Goal: Task Accomplishment & Management: Manage account settings

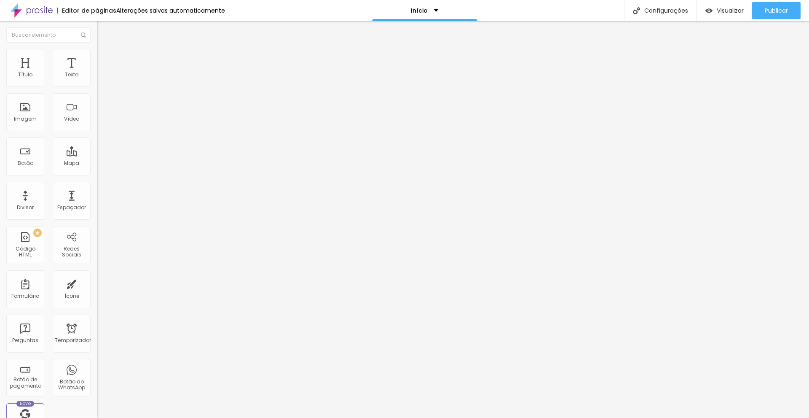
click at [97, 127] on font "Proporção" at bounding box center [110, 123] width 27 height 7
click at [105, 57] on font "Estilo" at bounding box center [111, 54] width 13 height 7
click at [97, 57] on img at bounding box center [101, 61] width 8 height 8
click at [105, 58] on font "Estilo" at bounding box center [111, 54] width 13 height 7
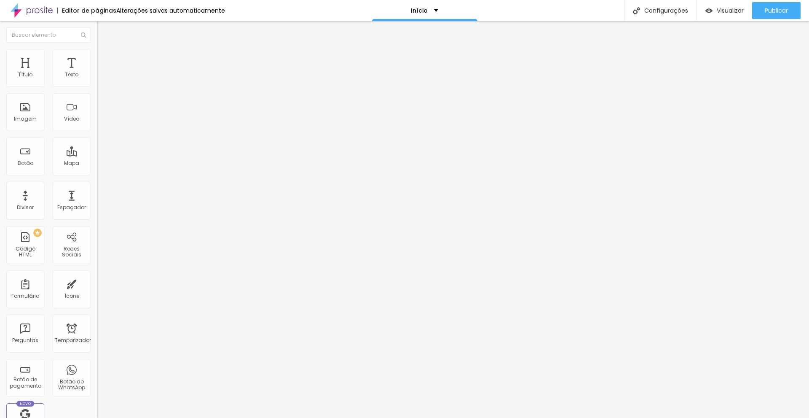
click at [105, 50] on font "Conteúdo" at bounding box center [118, 46] width 26 height 7
click at [97, 107] on img at bounding box center [100, 104] width 6 height 6
click at [97, 113] on img at bounding box center [100, 110] width 6 height 6
click at [97, 160] on font "Link" at bounding box center [101, 156] width 9 height 7
click at [97, 173] on input "https://" at bounding box center [147, 168] width 101 height 8
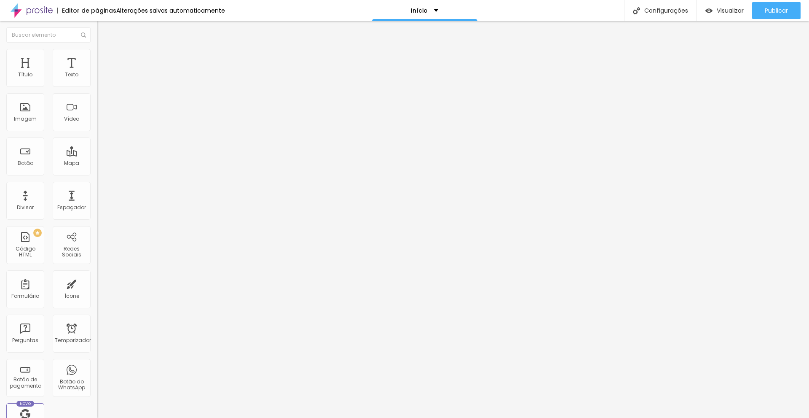
click at [97, 385] on div "Editar nulo Conteúdo Estilo Avançado Trocar imagem Descrição da imagem (Alt) CA…" at bounding box center [145, 219] width 97 height 397
click at [97, 26] on button "Editar nulo" at bounding box center [145, 30] width 97 height 19
click at [646, 11] on font "Configurações" at bounding box center [666, 10] width 44 height 8
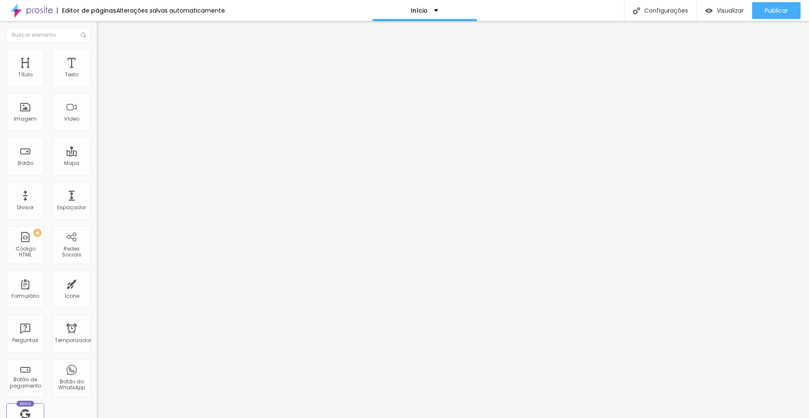
scroll to position [56, 0]
type textarea "Fotografia, Fotos, Modelo, Vídeo, VideoMaker, Filmaker, Ensaio Feminino, Ensaio…"
drag, startPoint x: 274, startPoint y: 134, endPoint x: 275, endPoint y: 139, distance: 5.5
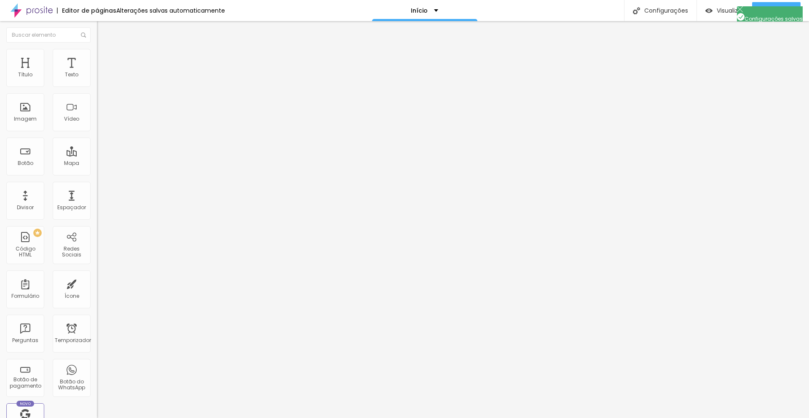
click at [554, 417] on div at bounding box center [404, 427] width 809 height 8
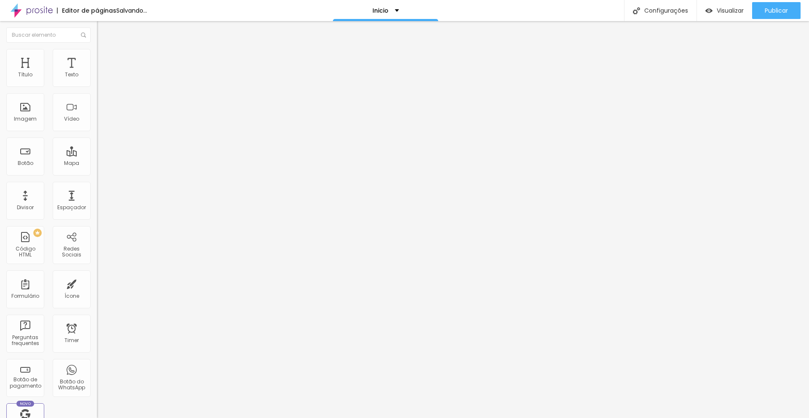
click at [105, 58] on span "Estilo" at bounding box center [111, 54] width 13 height 7
click at [97, 57] on li "Avançado" at bounding box center [145, 61] width 97 height 8
click at [105, 50] on span "Conteúdo" at bounding box center [118, 46] width 26 height 7
click at [103, 32] on img "button" at bounding box center [106, 30] width 7 height 7
click at [723, 10] on span "Visualizar" at bounding box center [730, 10] width 27 height 7
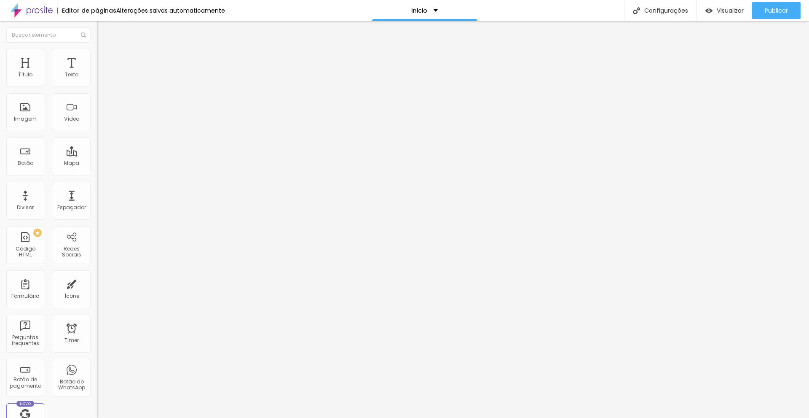
click at [103, 28] on img "button" at bounding box center [106, 30] width 7 height 7
click at [417, 9] on p "Inicio" at bounding box center [419, 11] width 16 height 6
click at [380, 30] on link "Inicio" at bounding box center [372, 25] width 16 height 9
click at [734, 4] on div "Visualizar" at bounding box center [724, 10] width 38 height 17
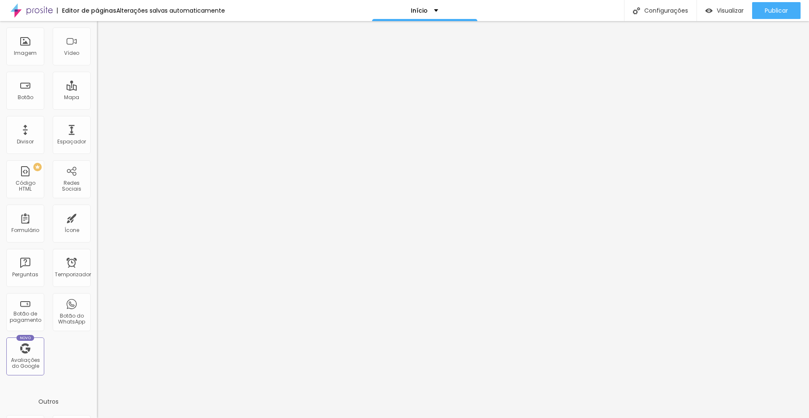
scroll to position [151, 0]
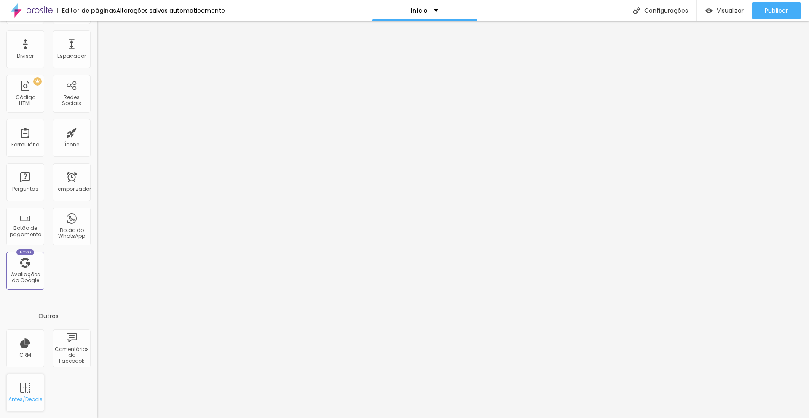
click at [25, 391] on div "Antes/Depois" at bounding box center [25, 392] width 38 height 38
click at [21, 391] on div "Antes/Depois" at bounding box center [25, 392] width 38 height 38
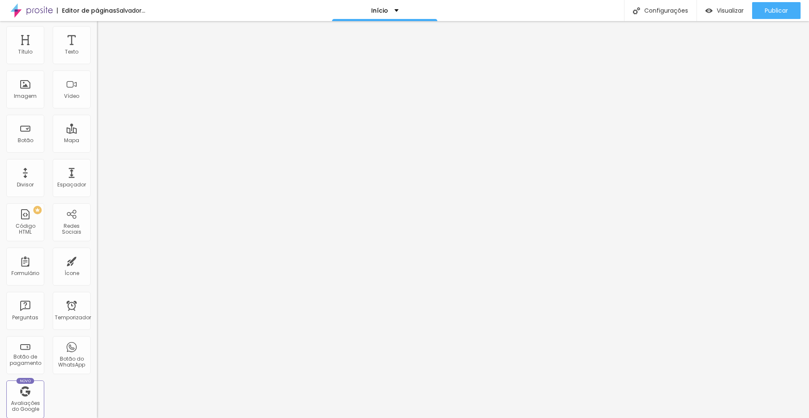
scroll to position [0, 0]
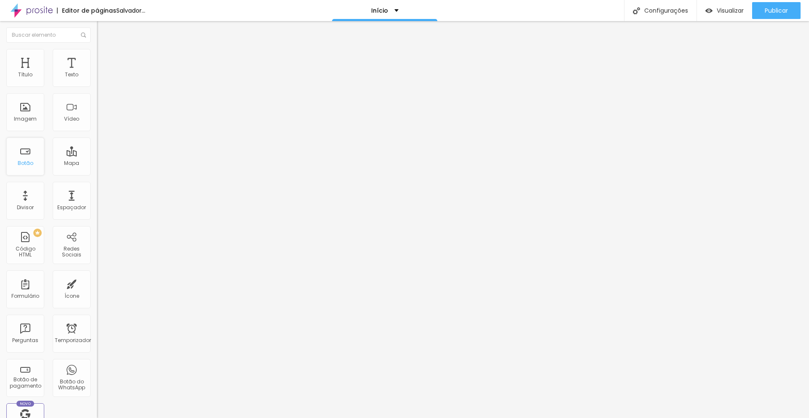
click at [25, 156] on div "Botão" at bounding box center [25, 156] width 38 height 38
click at [105, 58] on font "Estilo" at bounding box center [111, 54] width 13 height 7
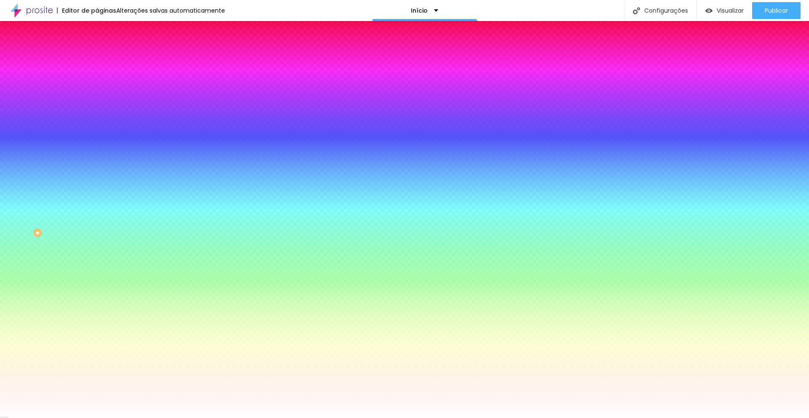
click at [97, 57] on li "Avançado" at bounding box center [145, 61] width 97 height 8
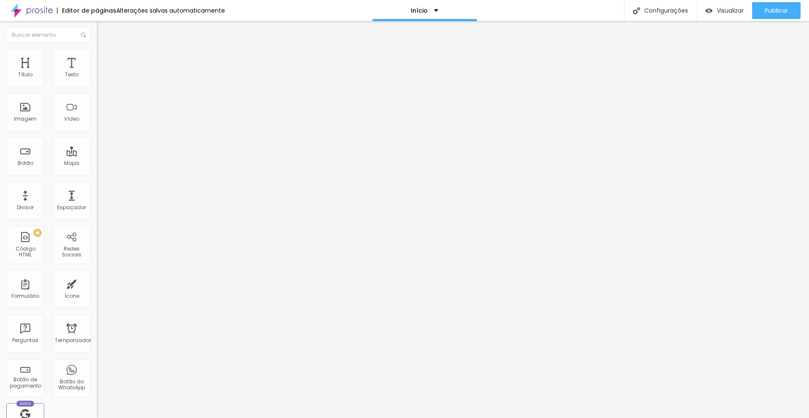
click at [97, 48] on img at bounding box center [101, 44] width 8 height 8
click at [64, 200] on div "Espaçador" at bounding box center [72, 201] width 38 height 38
click at [97, 49] on img at bounding box center [101, 53] width 8 height 8
click at [105, 59] on font "Avançado" at bounding box center [119, 62] width 28 height 7
click at [97, 56] on li "Estilo" at bounding box center [145, 53] width 97 height 8
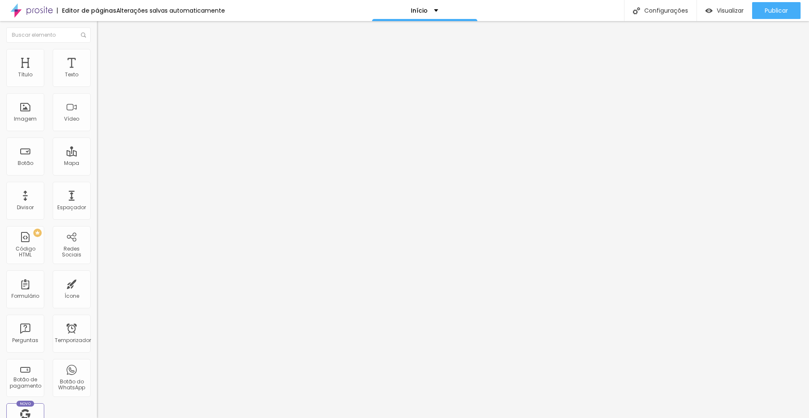
click at [105, 50] on font "Conteúdo" at bounding box center [118, 46] width 26 height 7
click at [97, 53] on ul "Conteúdo Estilo Avançado" at bounding box center [145, 52] width 97 height 25
click at [105, 58] on font "Estilo" at bounding box center [111, 54] width 13 height 7
click at [105, 59] on font "Avançado" at bounding box center [119, 62] width 28 height 7
click at [656, 4] on div "Configurações" at bounding box center [660, 10] width 72 height 21
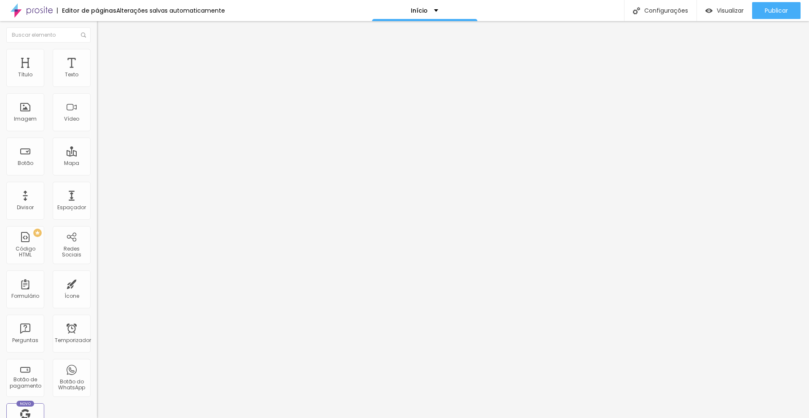
click at [563, 417] on div at bounding box center [404, 427] width 809 height 8
click at [436, 11] on div "Início" at bounding box center [424, 10] width 105 height 21
click at [380, 30] on link "Início" at bounding box center [372, 25] width 16 height 9
click at [658, 10] on font "Configurações" at bounding box center [666, 10] width 44 height 8
click at [558, 417] on div at bounding box center [404, 427] width 809 height 8
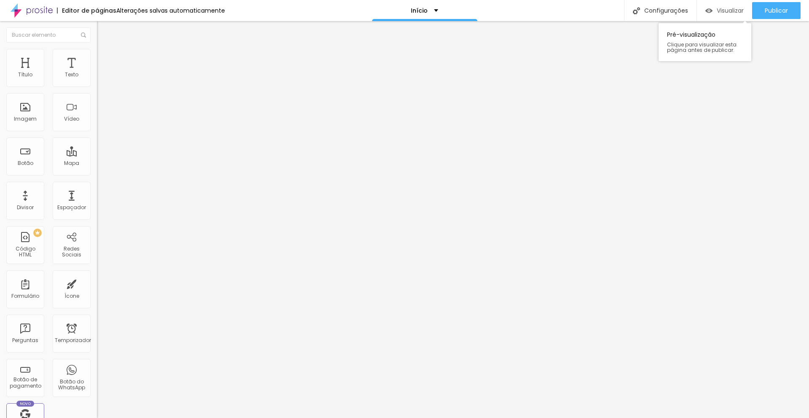
click at [712, 9] on div "Visualizar" at bounding box center [724, 10] width 38 height 7
click at [665, 14] on font "Configurações" at bounding box center [666, 10] width 44 height 8
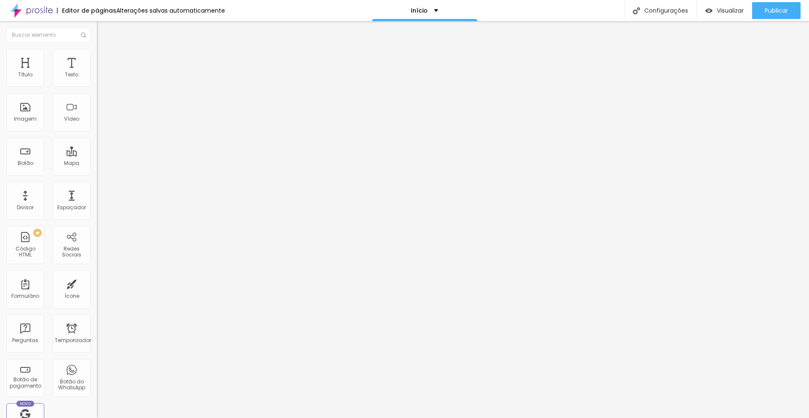
click at [558, 417] on div at bounding box center [404, 427] width 809 height 8
click at [32, 34] on input "text" at bounding box center [48, 34] width 84 height 15
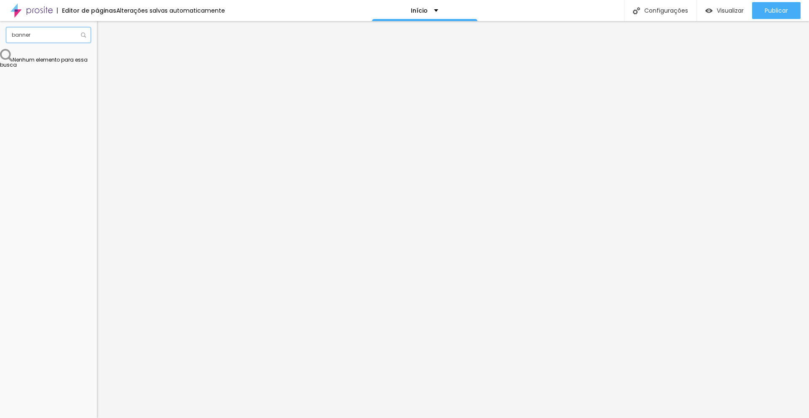
click at [77, 36] on input "banner" at bounding box center [48, 34] width 84 height 15
click at [88, 38] on input "banner" at bounding box center [48, 34] width 84 height 15
click at [85, 35] on img at bounding box center [83, 34] width 5 height 5
click at [64, 34] on input "banner" at bounding box center [48, 34] width 84 height 15
click at [64, 33] on input "banner" at bounding box center [48, 34] width 84 height 15
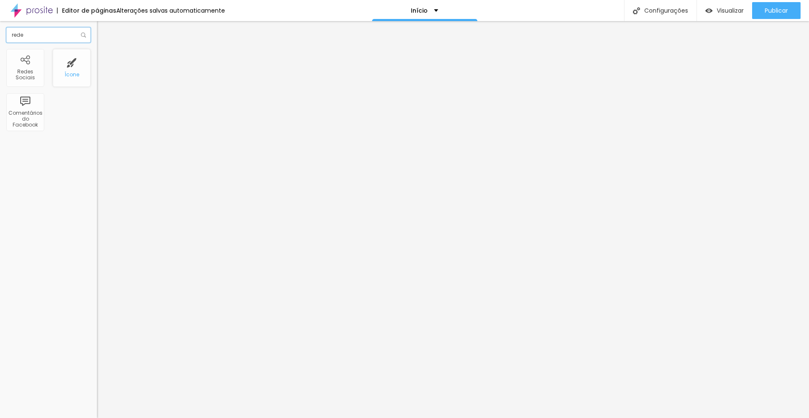
type input "rede"
click at [83, 79] on div "Ícone" at bounding box center [72, 68] width 38 height 38
click at [97, 54] on img at bounding box center [101, 53] width 8 height 8
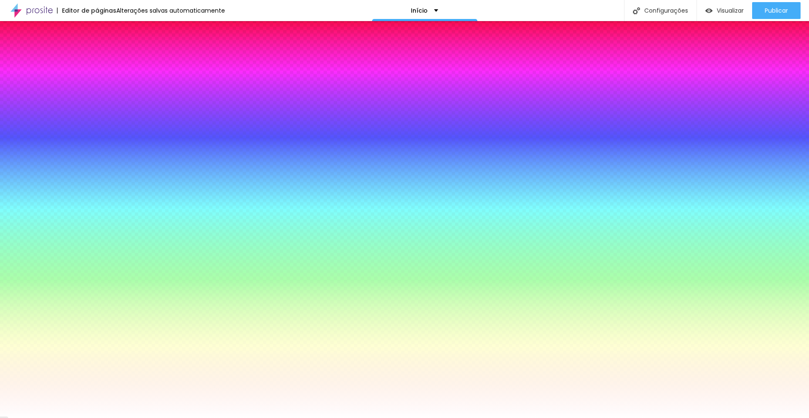
click at [97, 57] on img at bounding box center [101, 61] width 8 height 8
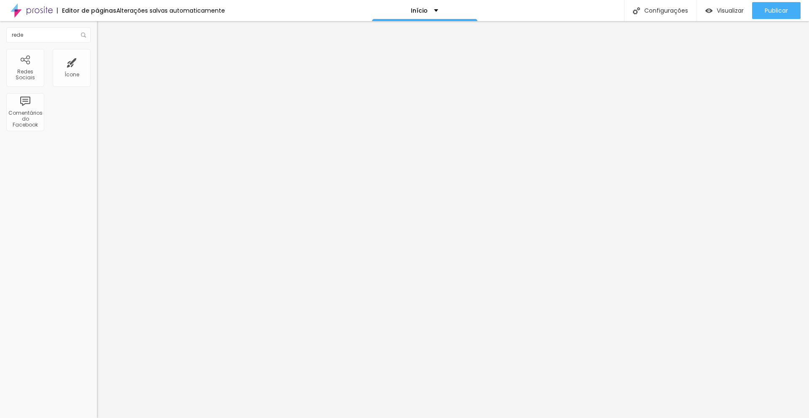
click at [97, 54] on img at bounding box center [101, 53] width 8 height 8
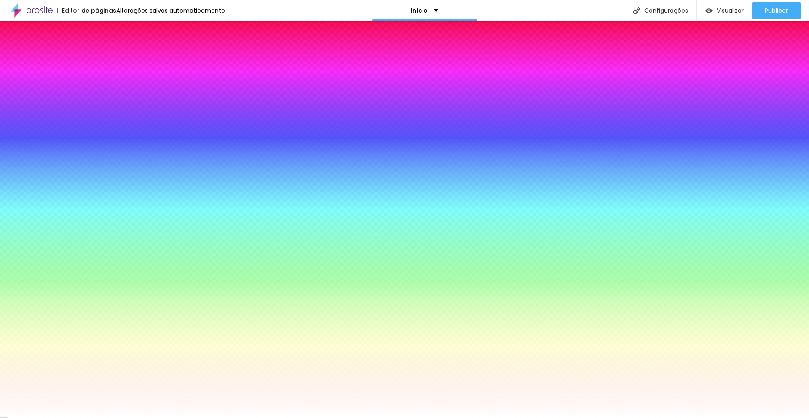
click at [105, 50] on font "Conteúdo" at bounding box center [118, 46] width 26 height 7
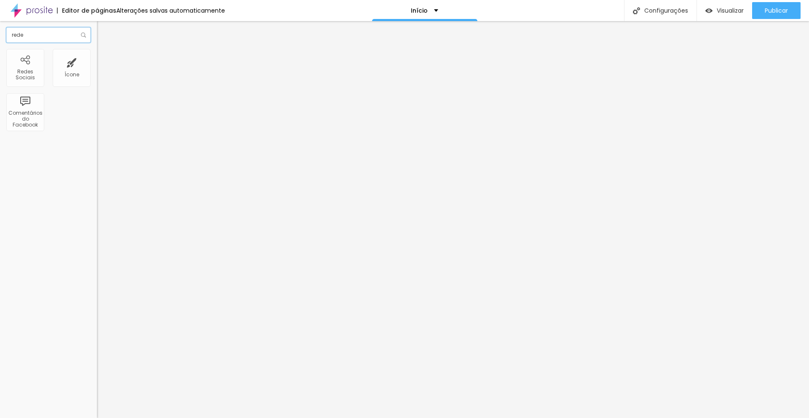
click at [80, 32] on input "rede" at bounding box center [48, 34] width 84 height 15
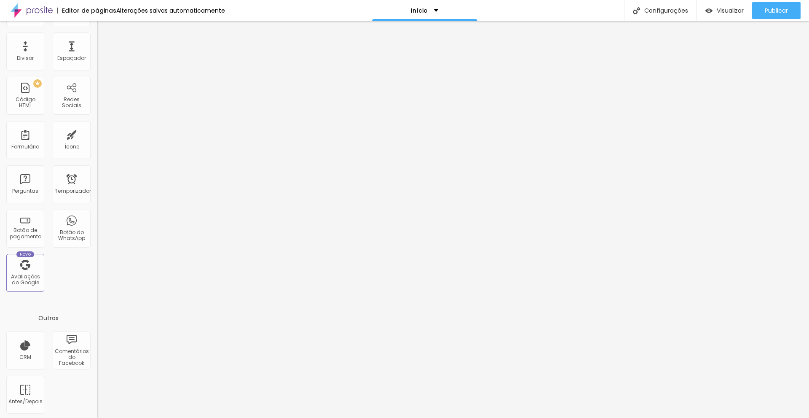
scroll to position [151, 0]
click at [73, 286] on div "Título Texto Imagem Vídeo Botão Mapa Divisor Espaçador PREMIUM Código HTML Rede…" at bounding box center [48, 97] width 97 height 398
click at [645, 12] on font "Configurações" at bounding box center [666, 10] width 44 height 8
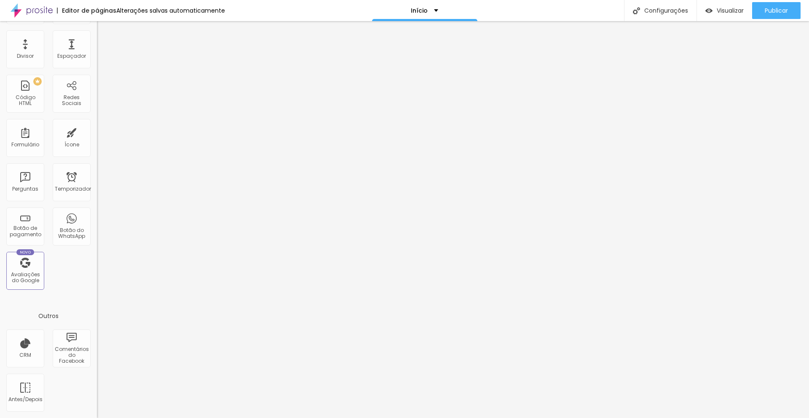
drag, startPoint x: 275, startPoint y: 92, endPoint x: 274, endPoint y: 76, distance: 16.0
click at [557, 417] on div at bounding box center [404, 427] width 809 height 8
